Goal: Check status: Check status

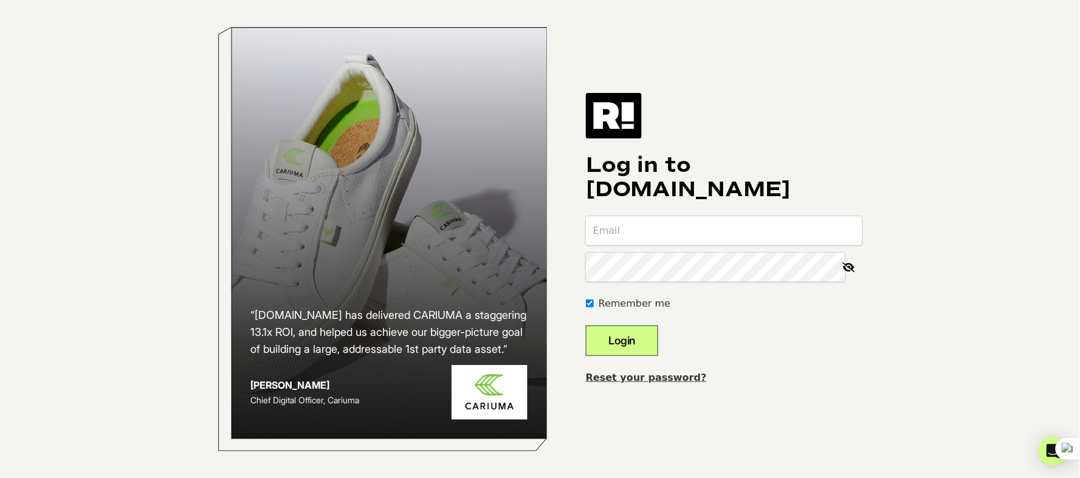
type input "[EMAIL_ADDRESS][DOMAIN_NAME]"
click at [641, 343] on button "Login" at bounding box center [622, 341] width 72 height 30
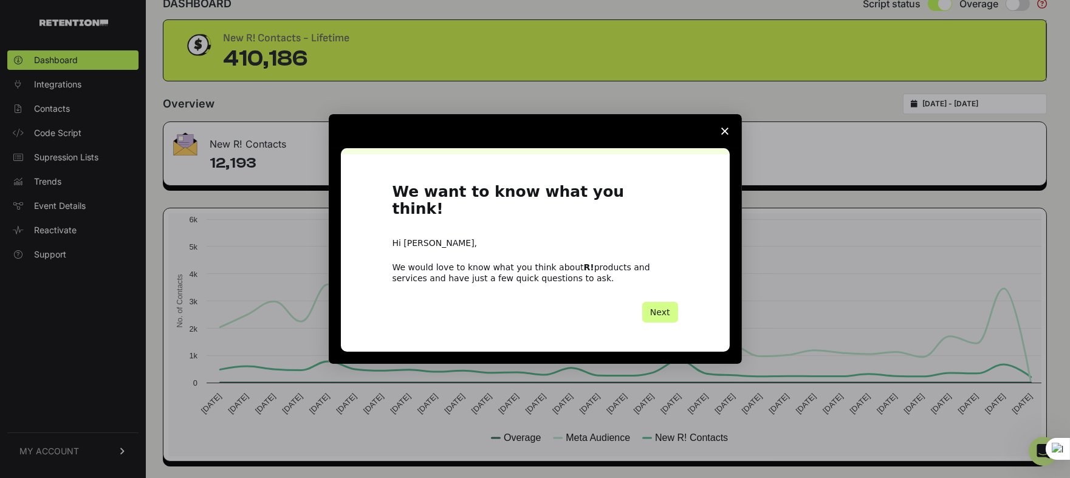
click at [726, 135] on icon "Close survey" at bounding box center [724, 131] width 7 height 7
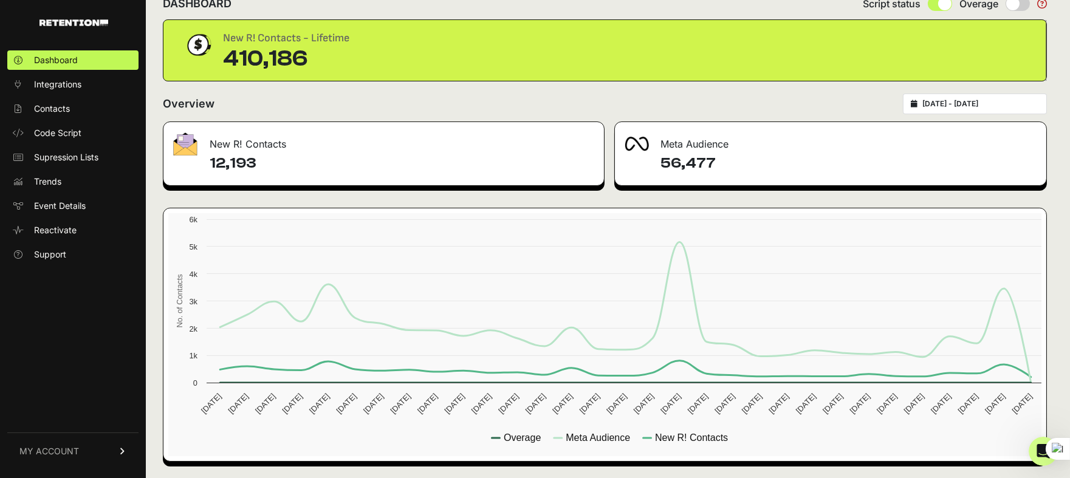
click at [1028, 100] on input "[DATE] - [DATE]" at bounding box center [981, 104] width 117 height 10
click at [878, 94] on div "Overview [DATE] - [DATE]" at bounding box center [605, 104] width 884 height 21
click at [608, 94] on div "Overview [DATE] - [DATE]" at bounding box center [605, 104] width 884 height 21
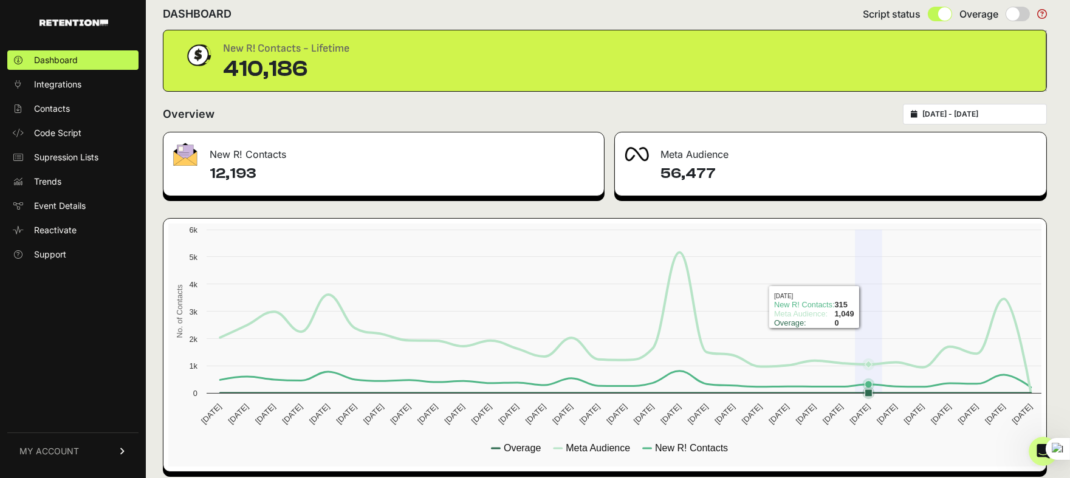
scroll to position [29, 0]
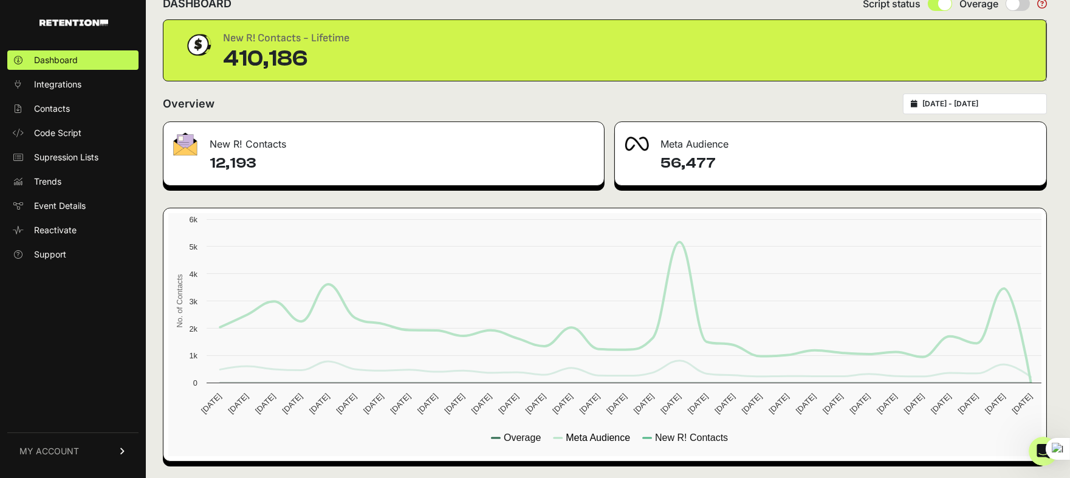
click at [596, 435] on text "Meta Audience" at bounding box center [598, 438] width 64 height 10
